Goal: Transaction & Acquisition: Purchase product/service

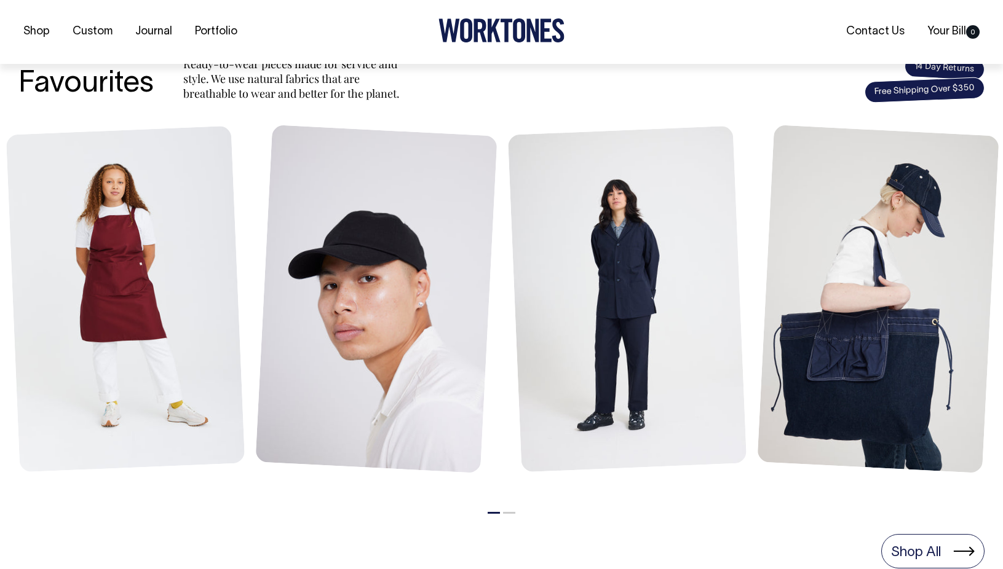
scroll to position [492, 0]
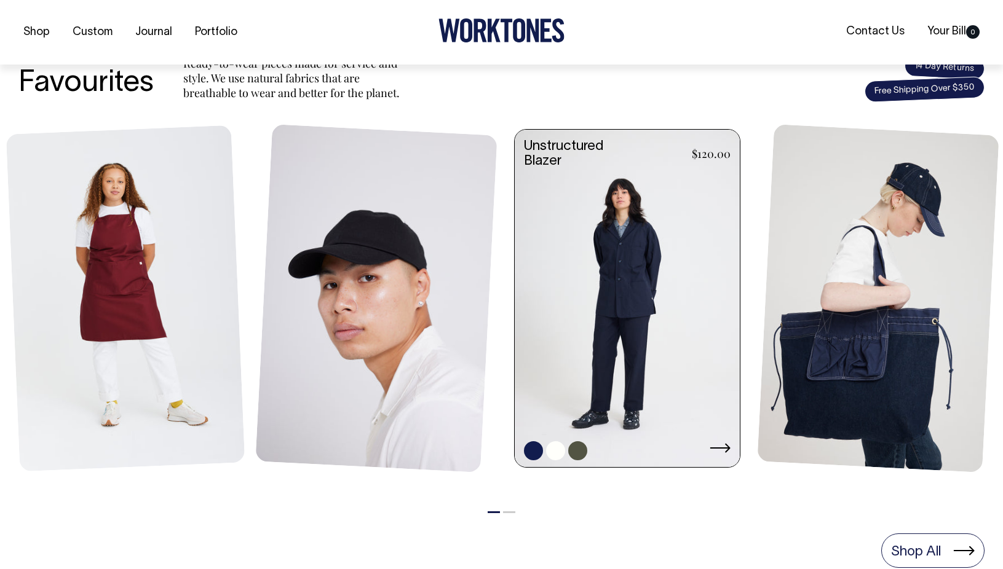
click at [650, 305] on link at bounding box center [627, 300] width 225 height 340
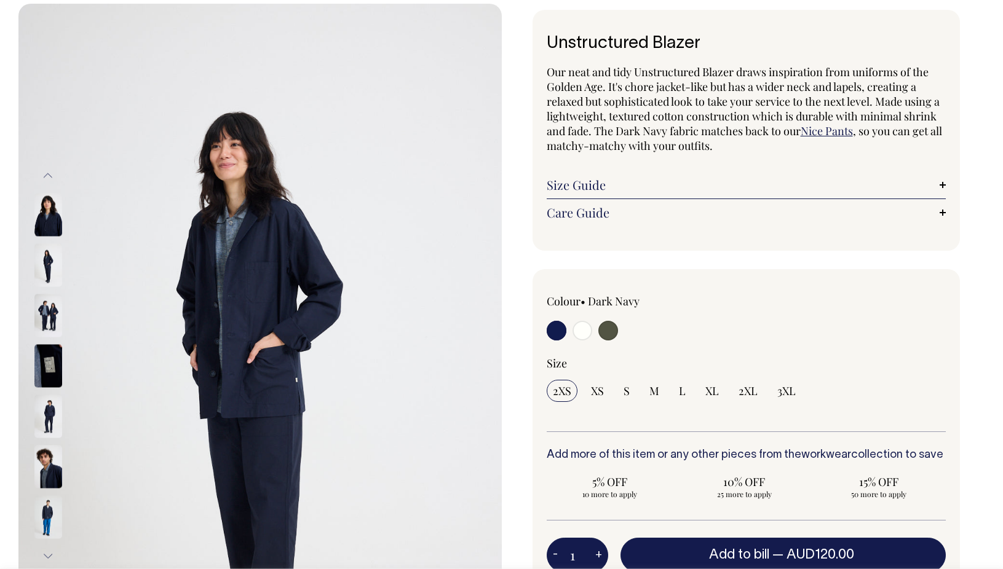
scroll to position [61, 0]
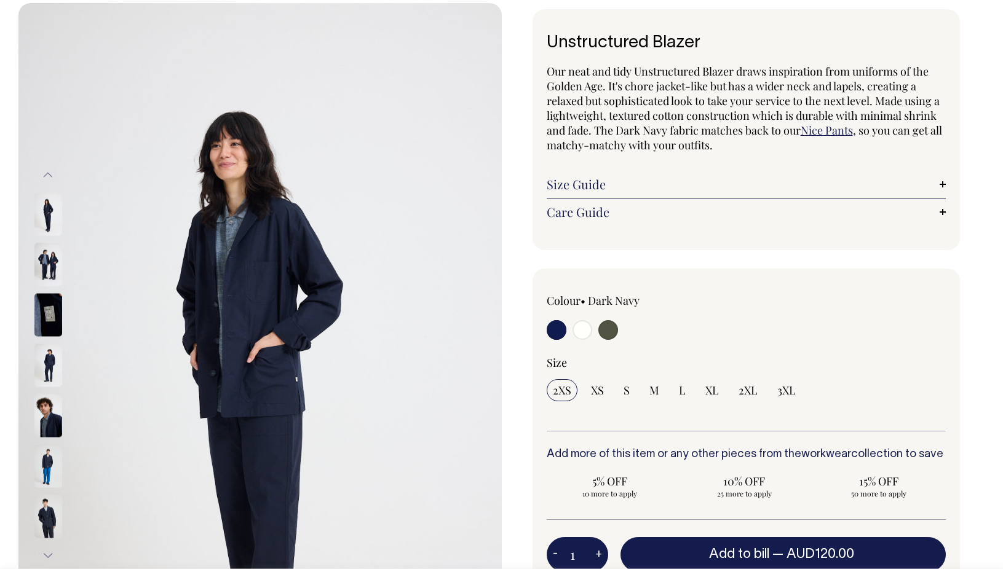
click at [53, 325] on img at bounding box center [48, 314] width 28 height 43
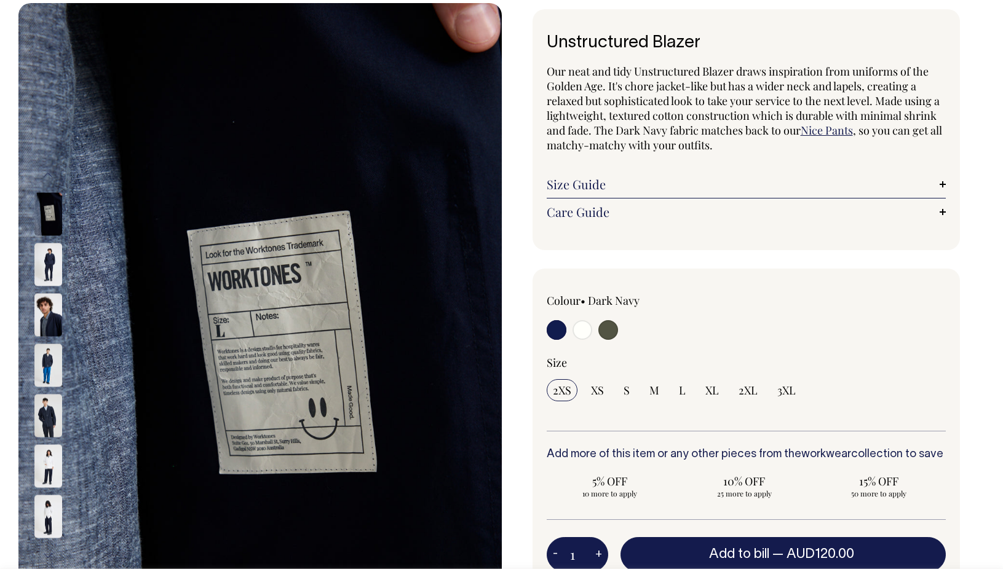
click at [52, 309] on img at bounding box center [48, 314] width 28 height 43
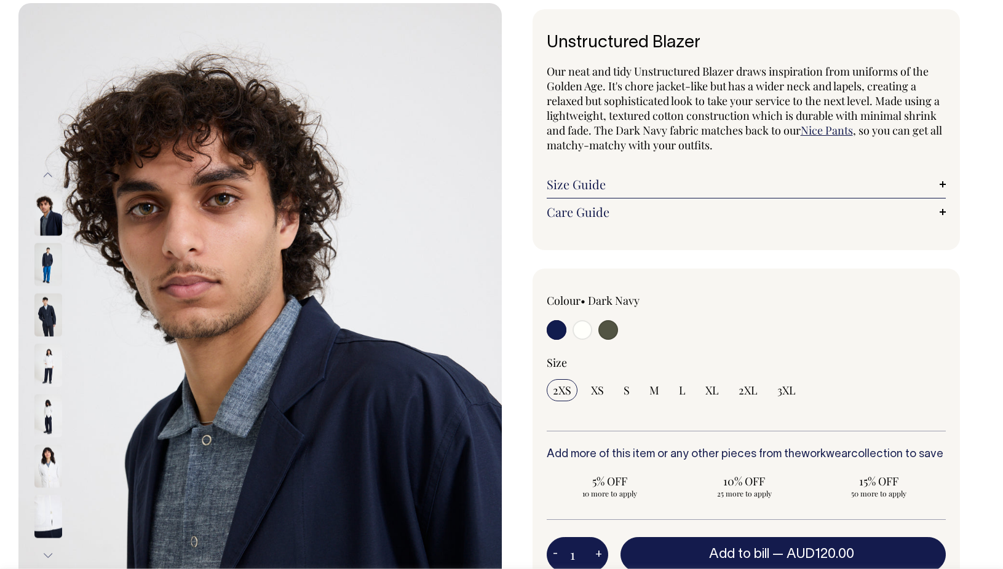
click at [52, 304] on img at bounding box center [48, 314] width 28 height 43
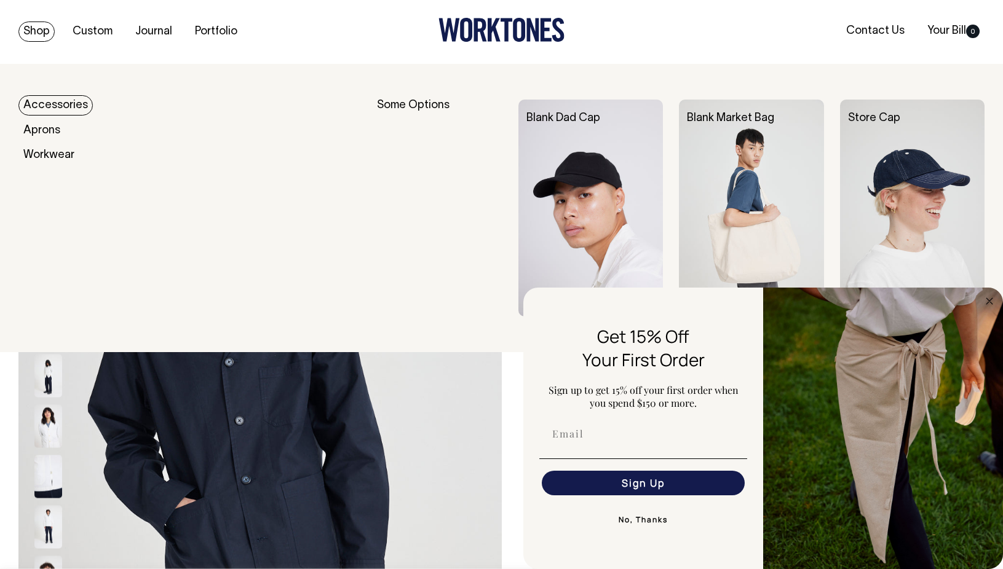
scroll to position [0, 0]
click at [63, 108] on link "Accessories" at bounding box center [55, 106] width 74 height 20
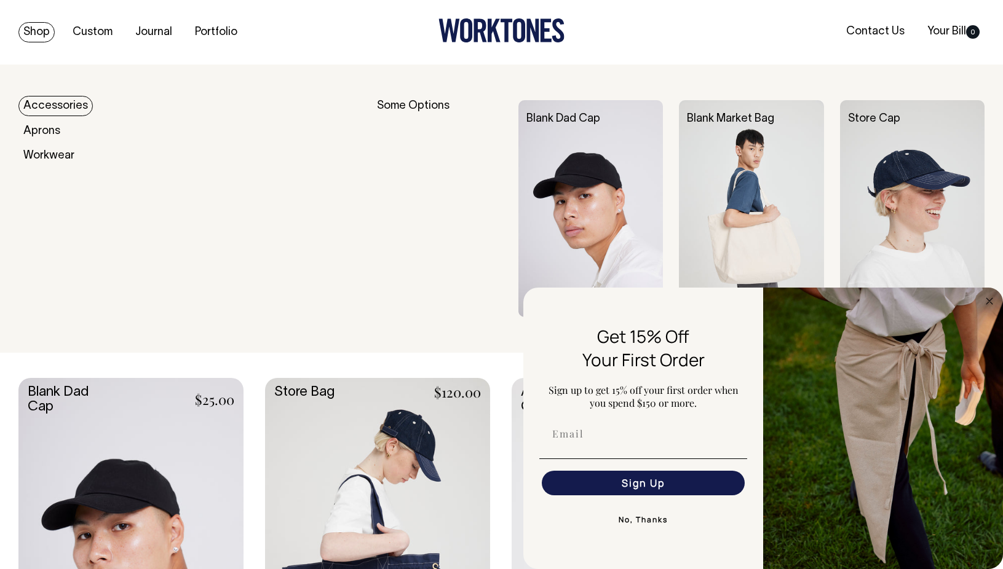
click at [48, 31] on link "Shop" at bounding box center [36, 32] width 36 height 20
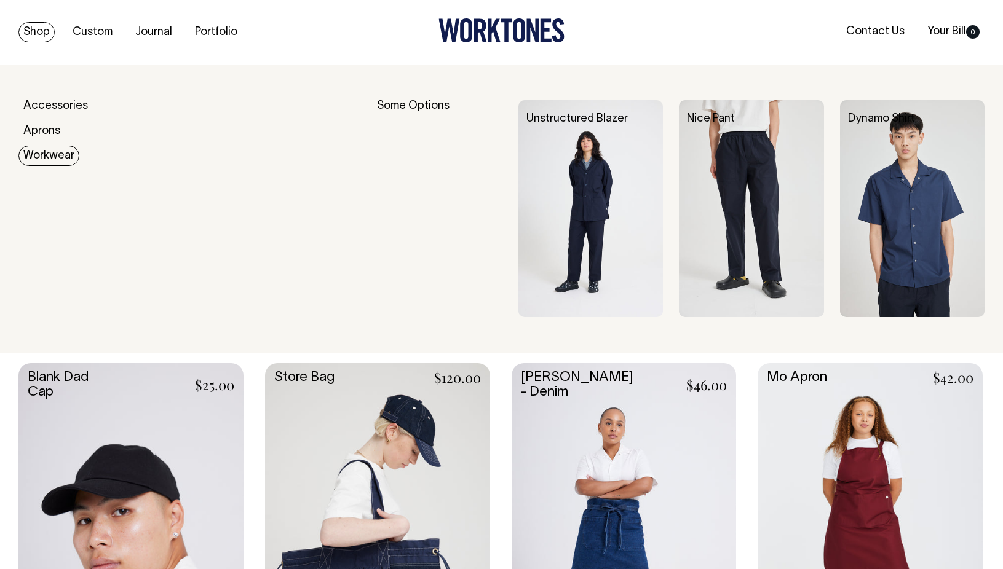
click at [31, 151] on link "Workwear" at bounding box center [48, 156] width 61 height 20
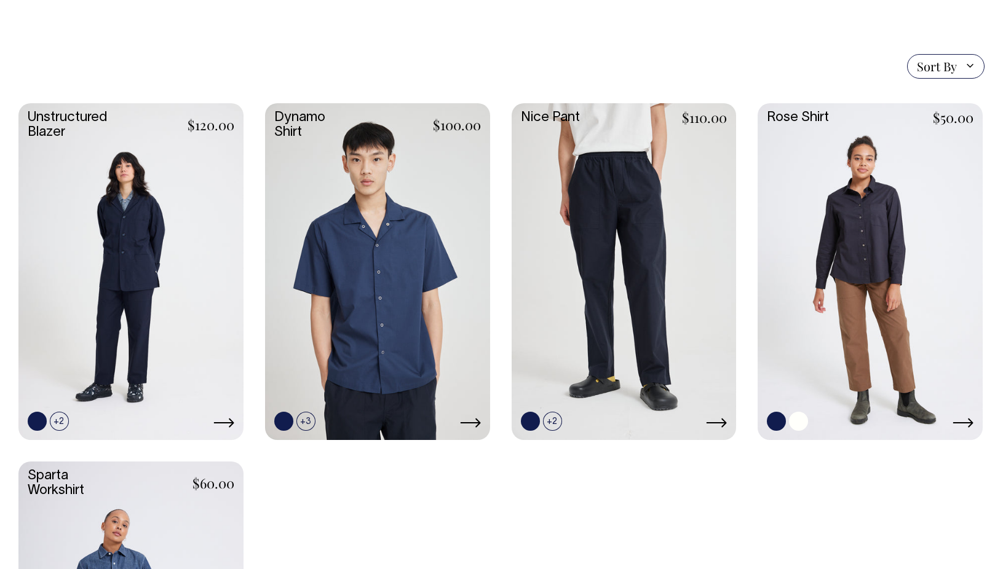
scroll to position [307, 0]
click at [884, 288] on link at bounding box center [870, 271] width 225 height 335
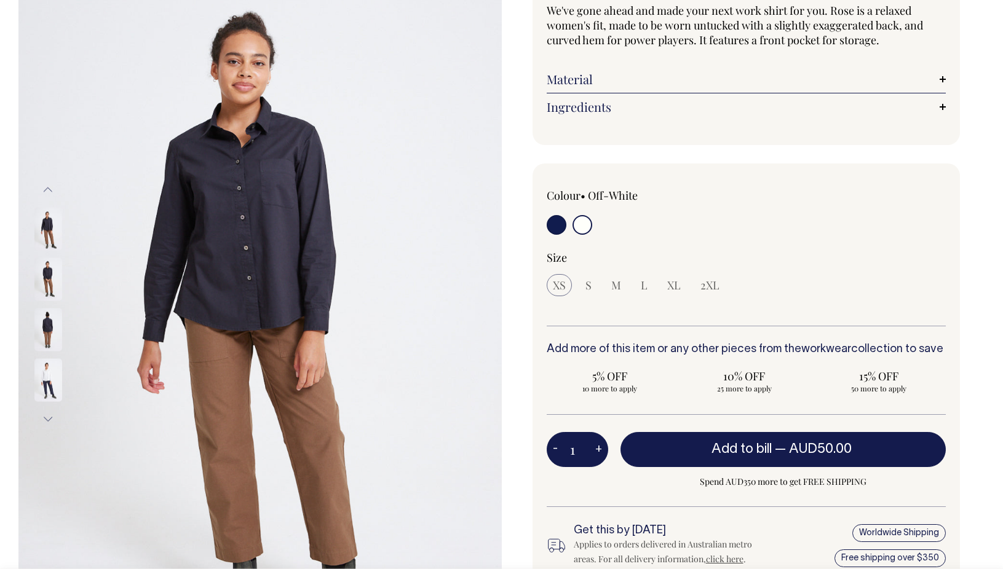
scroll to position [123, 0]
click at [49, 239] on img at bounding box center [48, 228] width 28 height 43
click at [49, 268] on img at bounding box center [48, 278] width 28 height 43
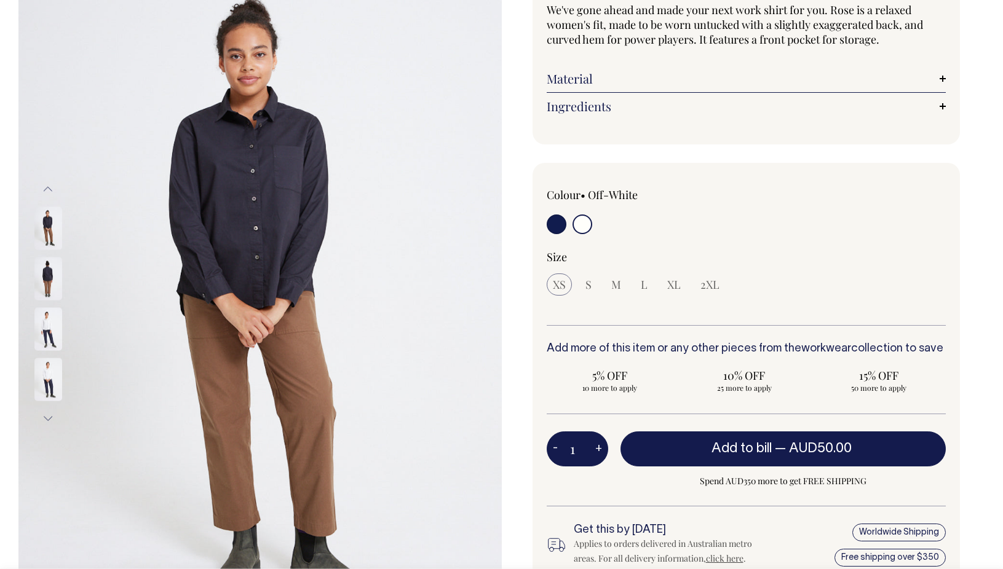
click at [51, 266] on img at bounding box center [48, 278] width 28 height 43
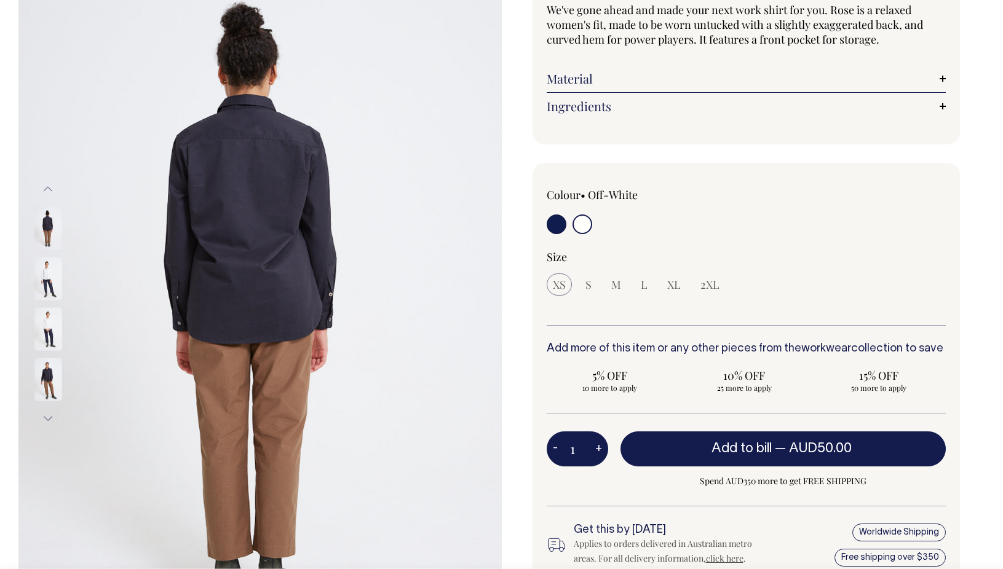
click at [46, 300] on img at bounding box center [48, 278] width 28 height 43
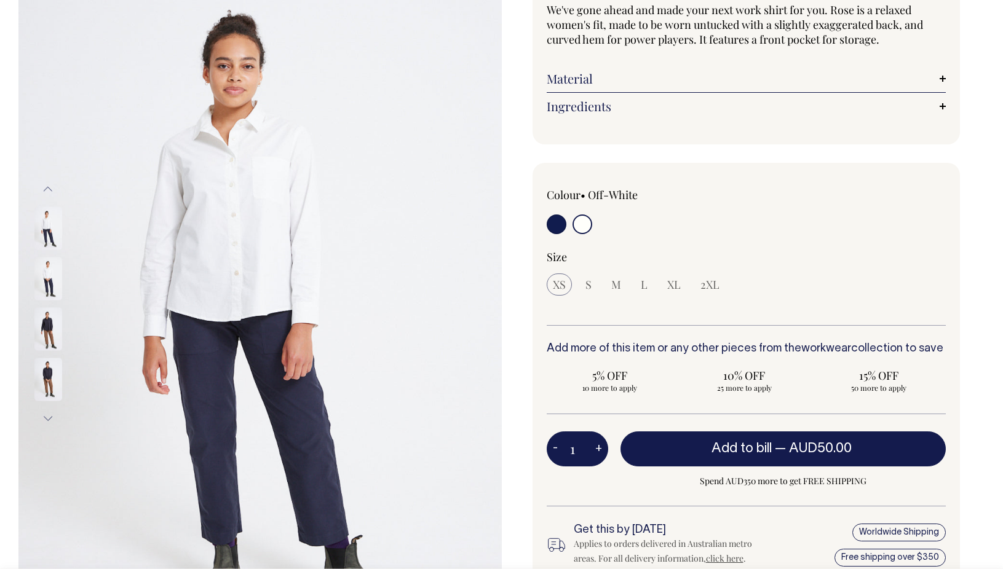
click at [49, 331] on img at bounding box center [48, 328] width 28 height 43
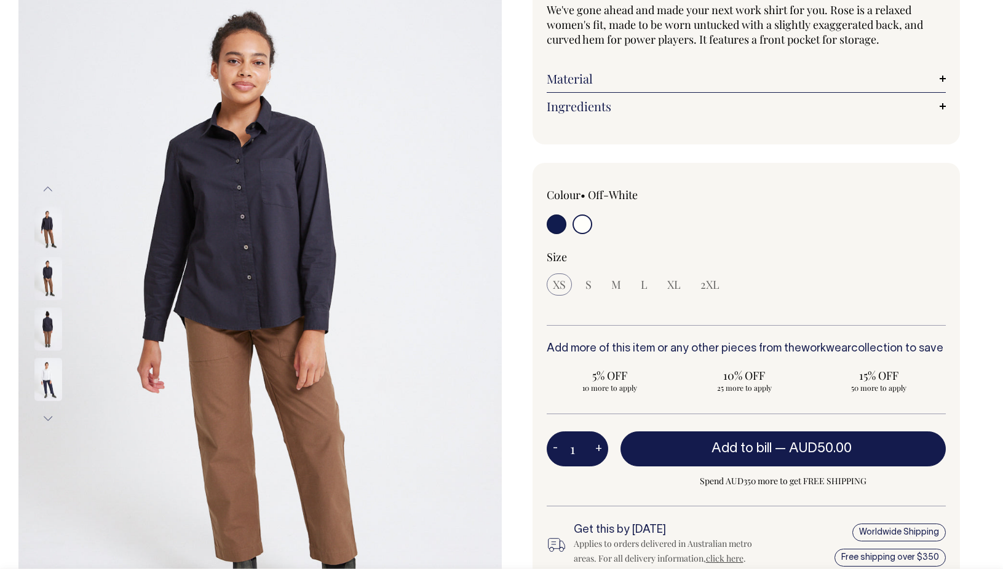
click at [56, 371] on div at bounding box center [64, 354] width 61 height 706
click at [53, 269] on img at bounding box center [48, 278] width 28 height 43
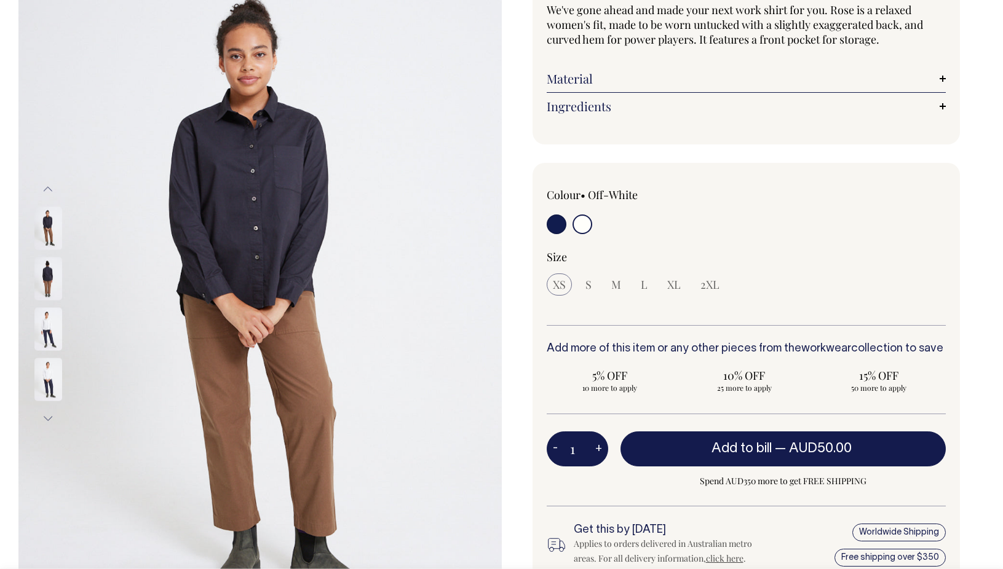
click at [53, 269] on img at bounding box center [48, 278] width 28 height 43
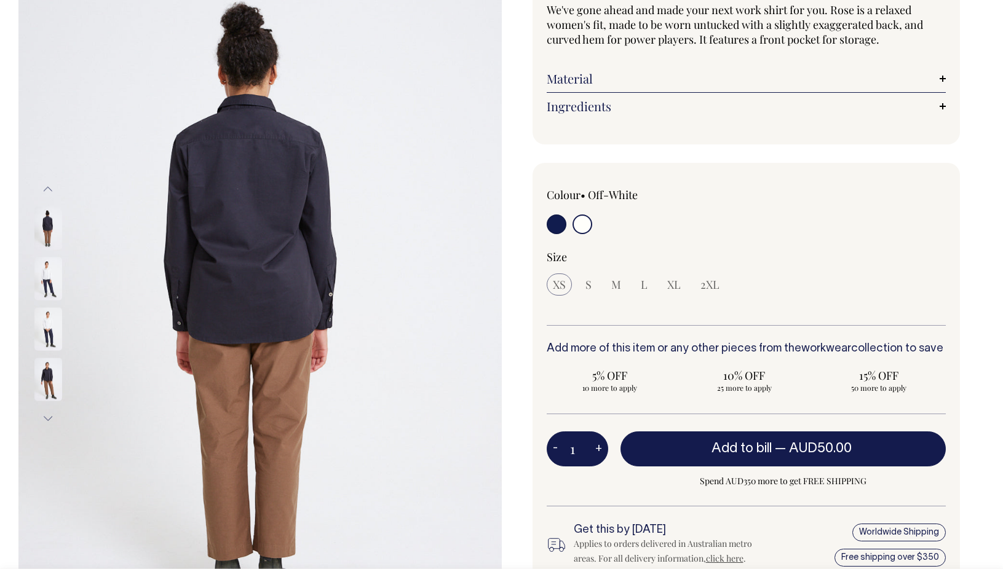
click at [47, 305] on div at bounding box center [64, 329] width 61 height 50
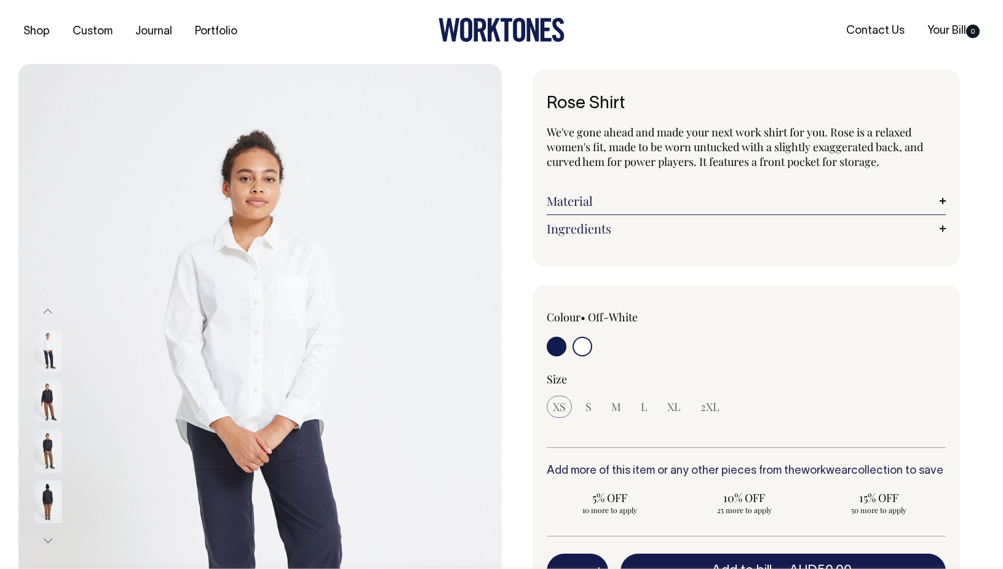
scroll to position [0, 0]
